Goal: Transaction & Acquisition: Obtain resource

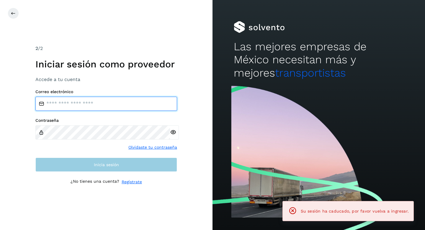
type input "**********"
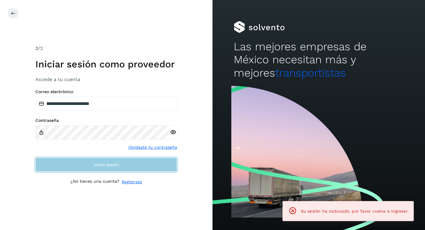
click at [146, 165] on button "Inicia sesión" at bounding box center [106, 164] width 142 height 14
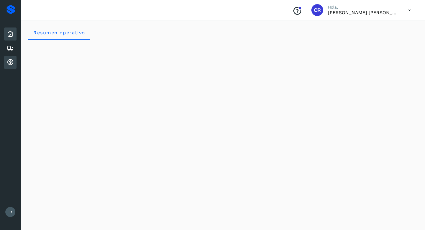
click at [11, 66] on div "Cuentas por cobrar" at bounding box center [10, 62] width 12 height 13
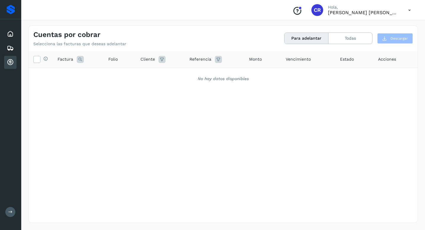
click at [11, 61] on icon at bounding box center [10, 62] width 7 height 7
click at [9, 66] on div "Cuentas por cobrar" at bounding box center [10, 62] width 12 height 13
click at [9, 63] on icon at bounding box center [10, 62] width 7 height 7
click at [14, 62] on div "Cuentas por cobrar" at bounding box center [10, 62] width 12 height 13
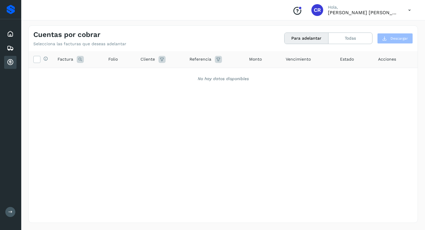
click at [13, 62] on icon at bounding box center [10, 62] width 7 height 7
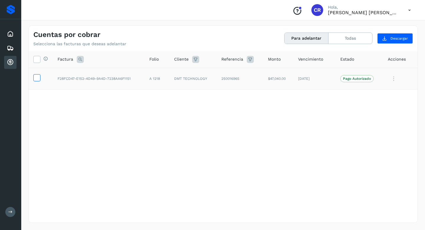
click at [38, 77] on icon at bounding box center [37, 77] width 6 height 6
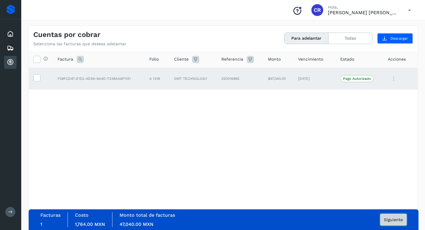
click at [387, 220] on span "Siguiente" at bounding box center [393, 219] width 19 height 4
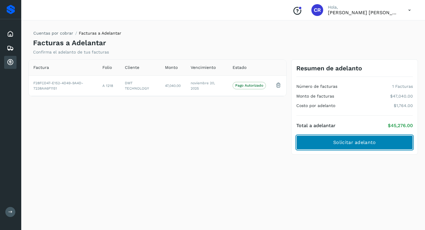
click at [344, 144] on span "Solicitar adelanto" at bounding box center [354, 142] width 43 height 6
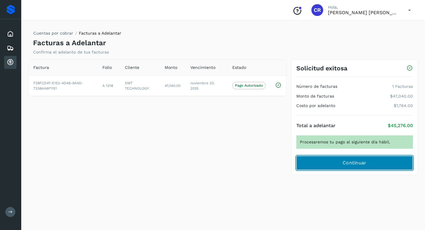
click at [346, 164] on span "Continuar" at bounding box center [355, 162] width 24 height 6
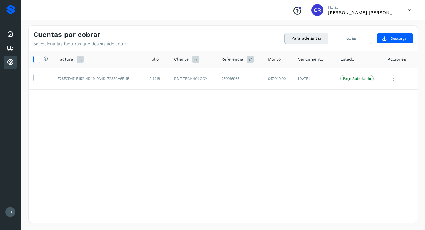
click at [38, 61] on icon at bounding box center [37, 59] width 6 height 6
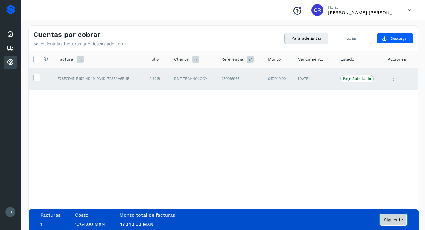
click at [395, 222] on button "Siguiente" at bounding box center [393, 220] width 27 height 12
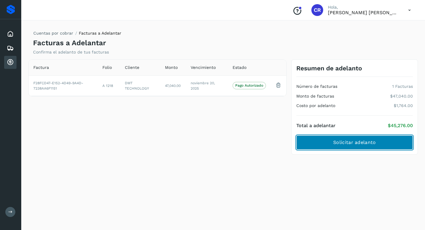
click at [356, 147] on button "Solicitar adelanto" at bounding box center [354, 142] width 117 height 14
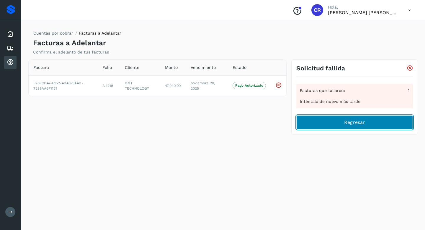
click at [347, 127] on button "Regresar" at bounding box center [354, 122] width 117 height 14
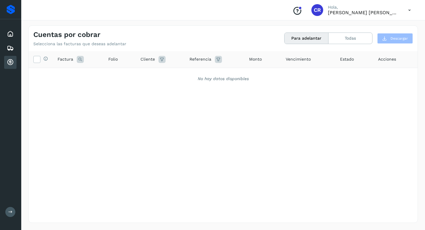
click at [12, 60] on icon at bounding box center [10, 62] width 7 height 7
click at [349, 40] on button "Todas" at bounding box center [351, 38] width 44 height 11
